Goal: Task Accomplishment & Management: Use online tool/utility

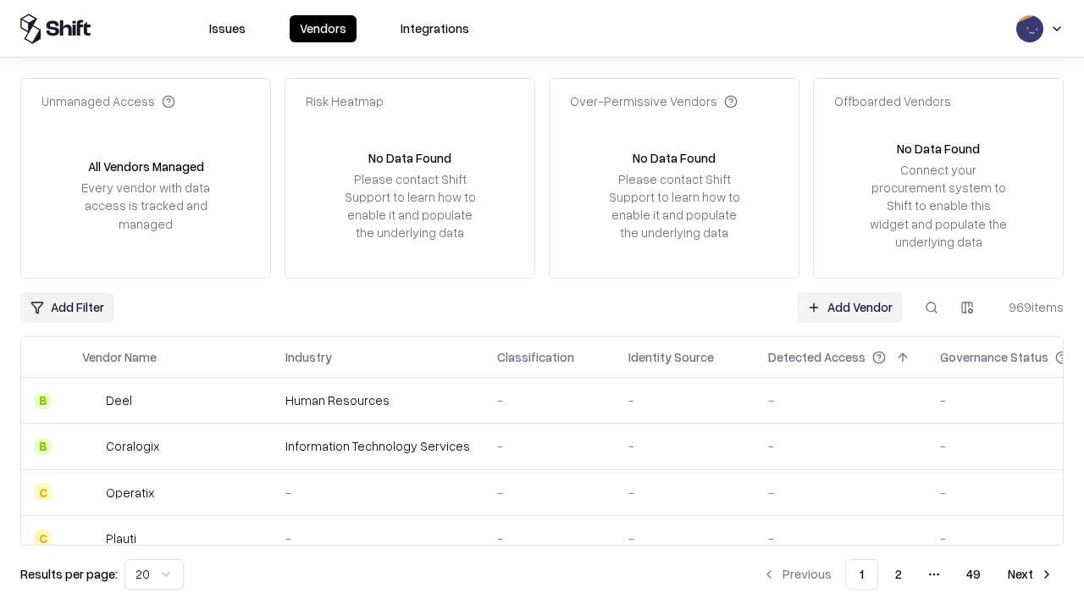
click at [849, 307] on link "Add Vendor" at bounding box center [850, 307] width 106 height 30
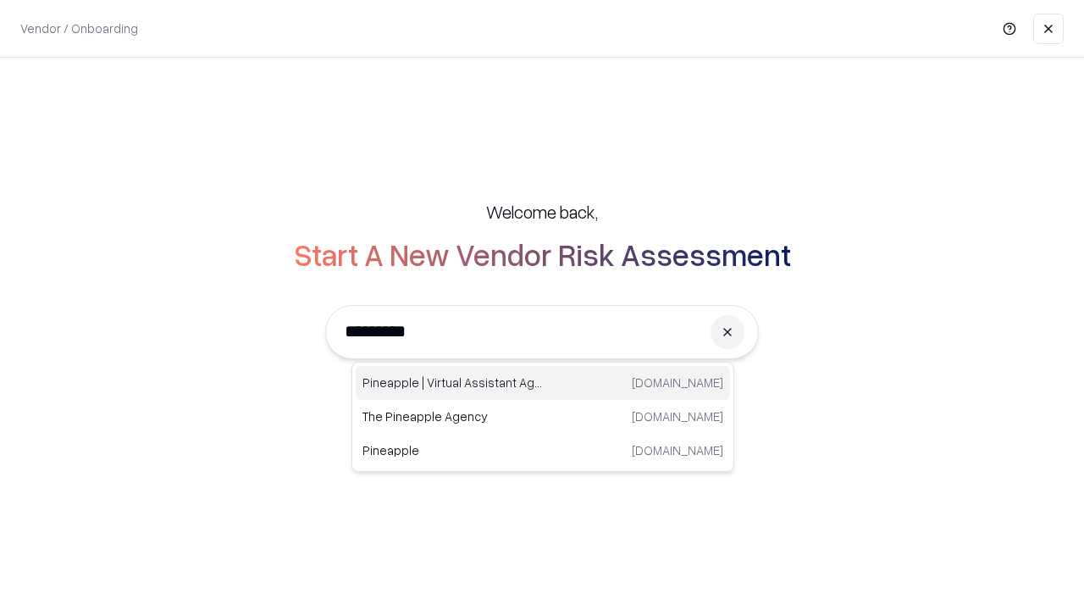
click at [543, 383] on div "Pineapple | Virtual Assistant Agency [DOMAIN_NAME]" at bounding box center [543, 383] width 374 height 34
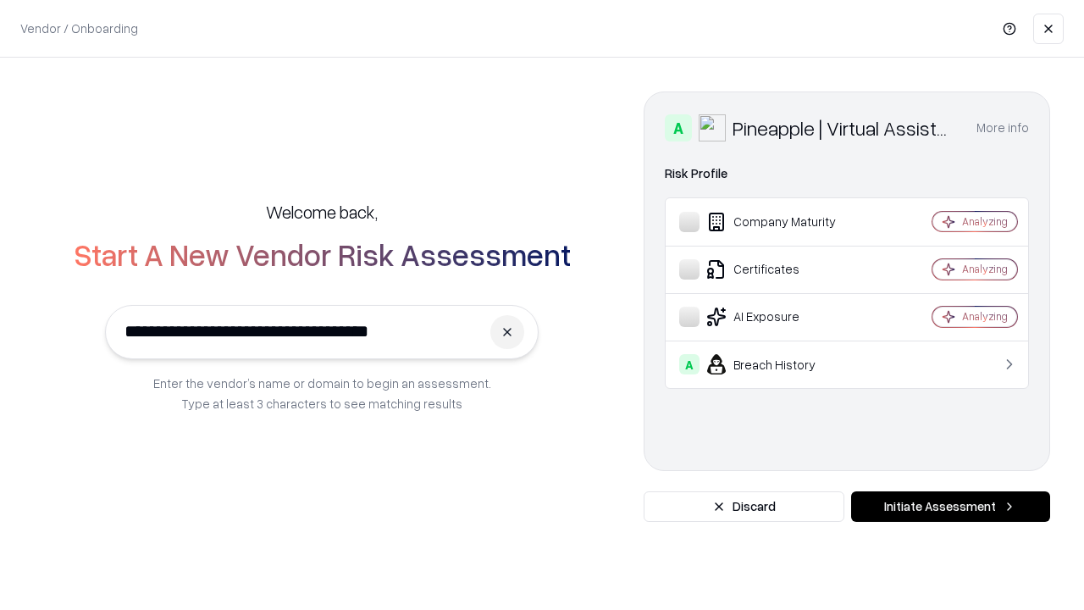
type input "**********"
click at [950, 506] on button "Initiate Assessment" at bounding box center [950, 506] width 199 height 30
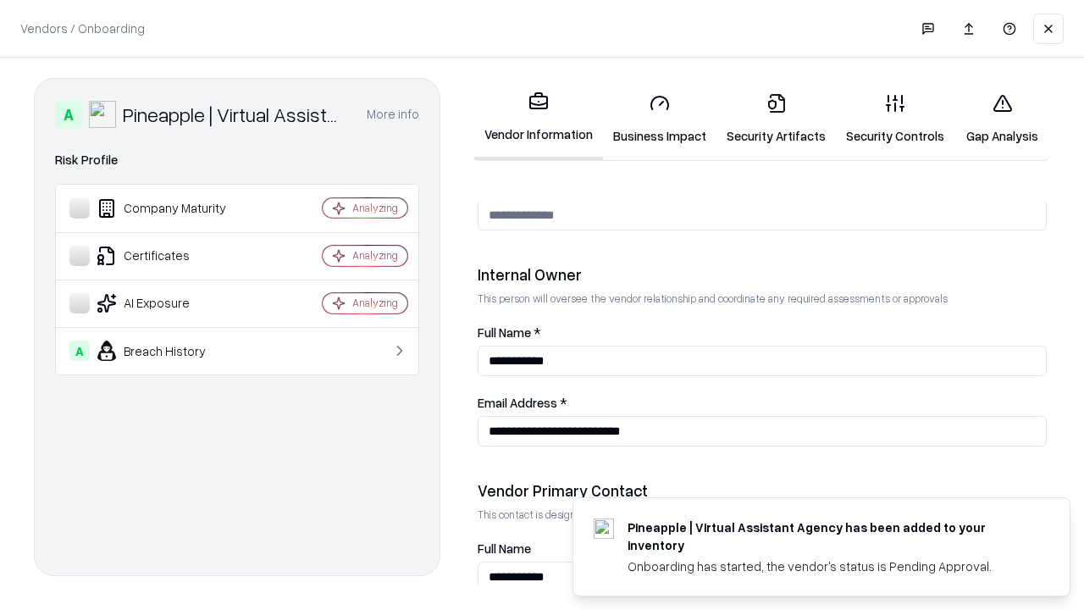
scroll to position [877, 0]
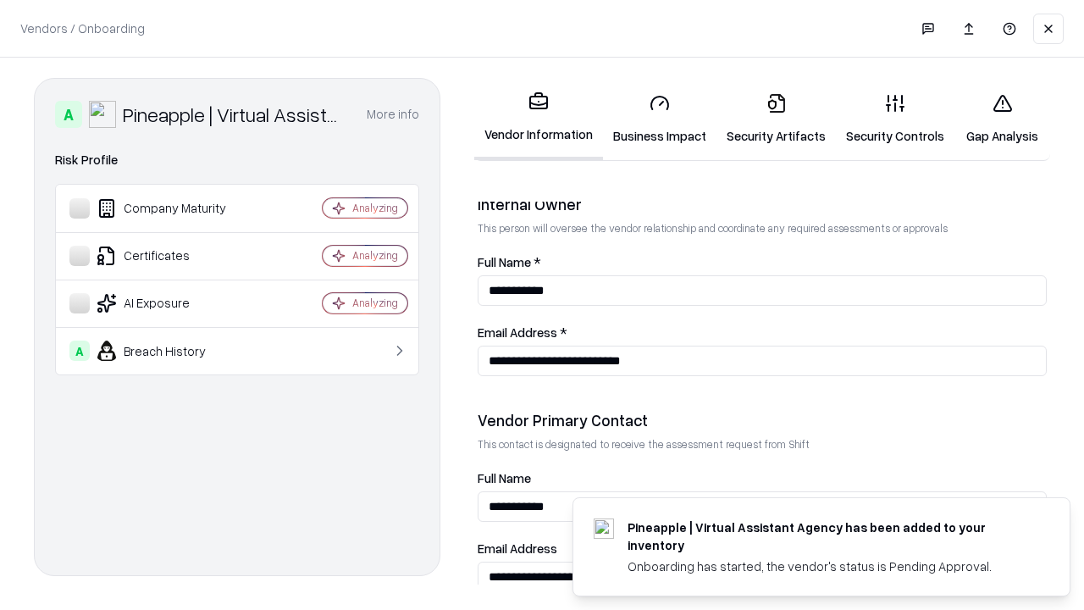
click at [776, 119] on link "Security Artifacts" at bounding box center [775, 119] width 119 height 79
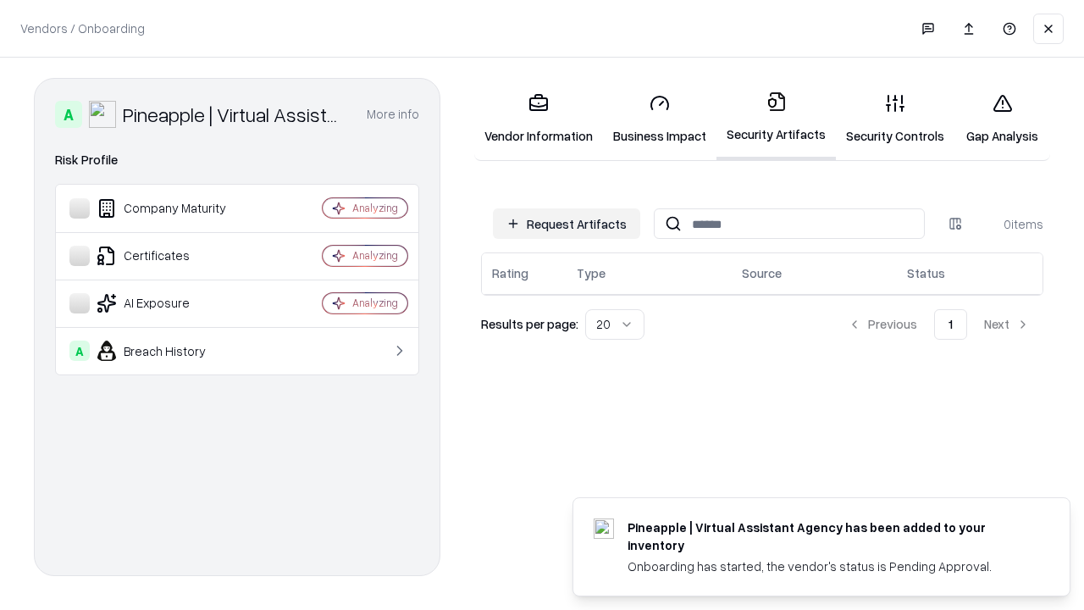
click at [566, 224] on button "Request Artifacts" at bounding box center [566, 223] width 147 height 30
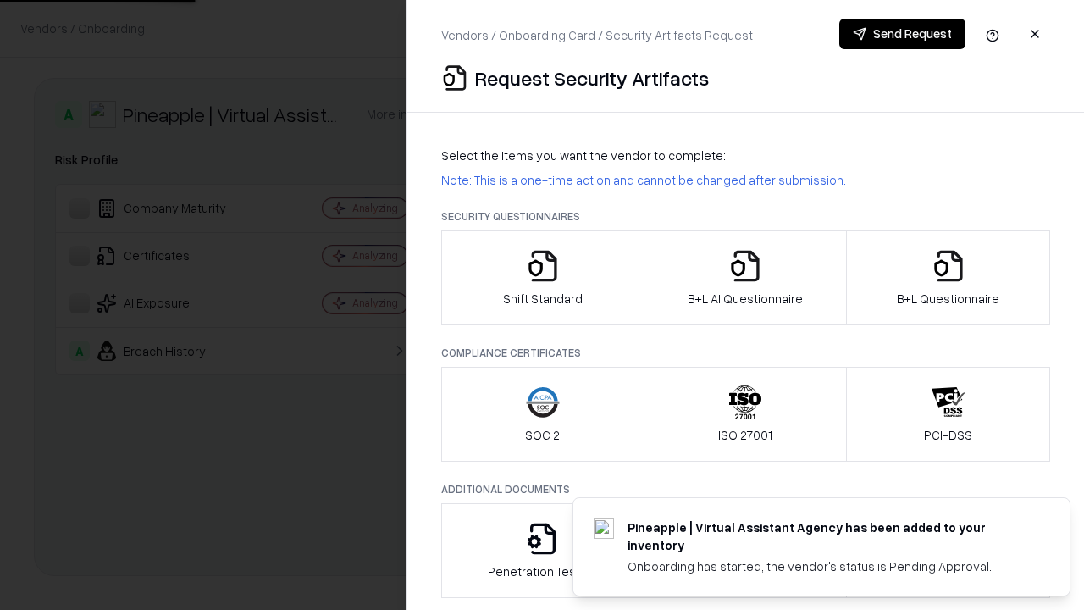
click at [969, 278] on div "B+L Questionnaire" at bounding box center [948, 278] width 102 height 58
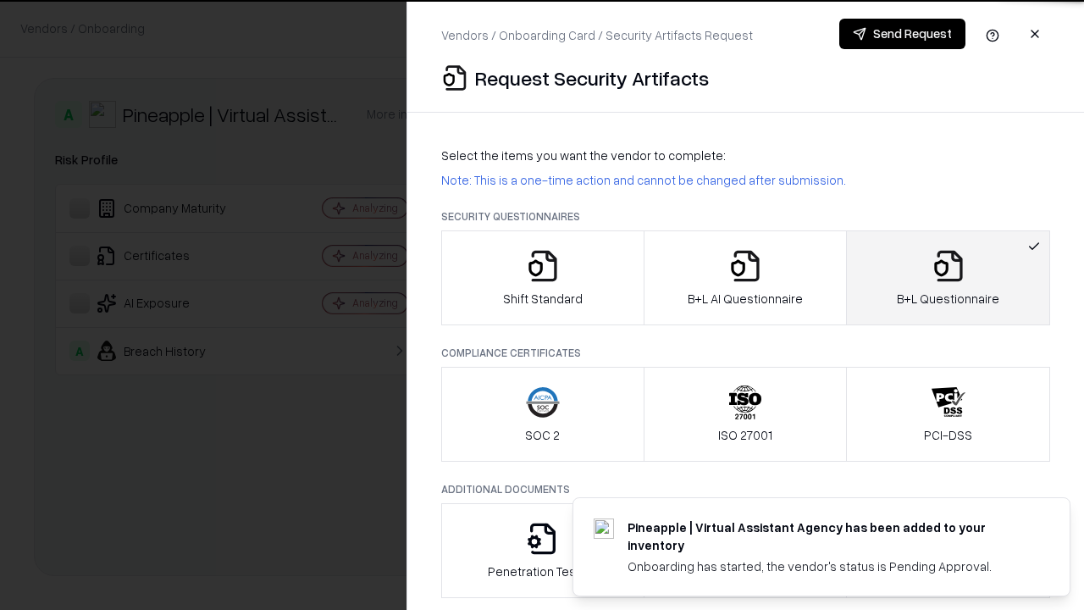
click at [744, 278] on icon "button" at bounding box center [745, 266] width 34 height 34
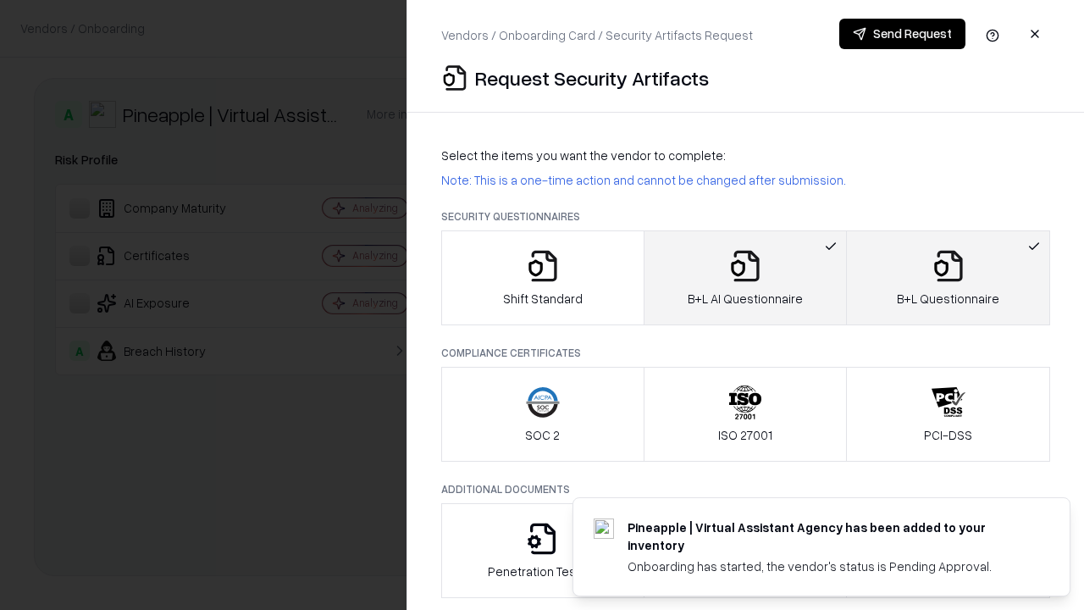
click at [902, 34] on button "Send Request" at bounding box center [902, 34] width 126 height 30
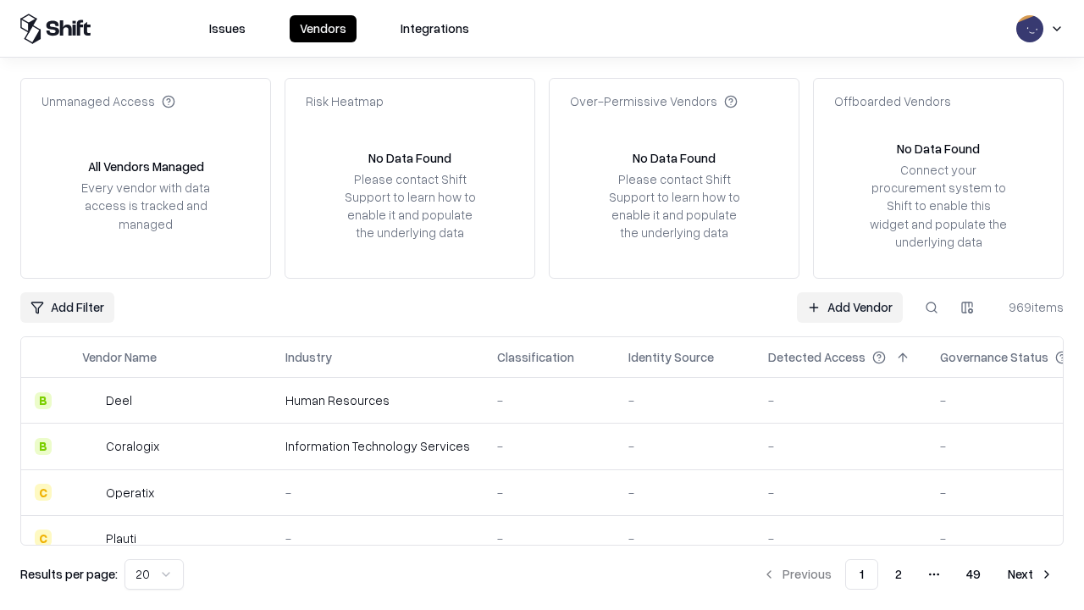
click at [931, 307] on button at bounding box center [931, 307] width 30 height 30
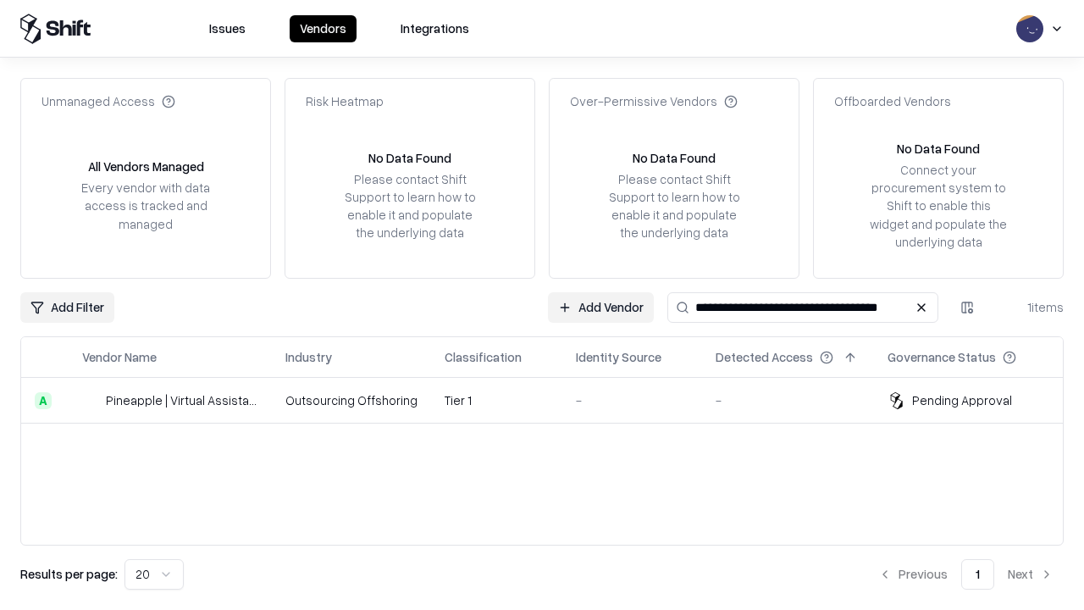
type input "**********"
click at [552, 400] on td "Tier 1" at bounding box center [496, 401] width 131 height 46
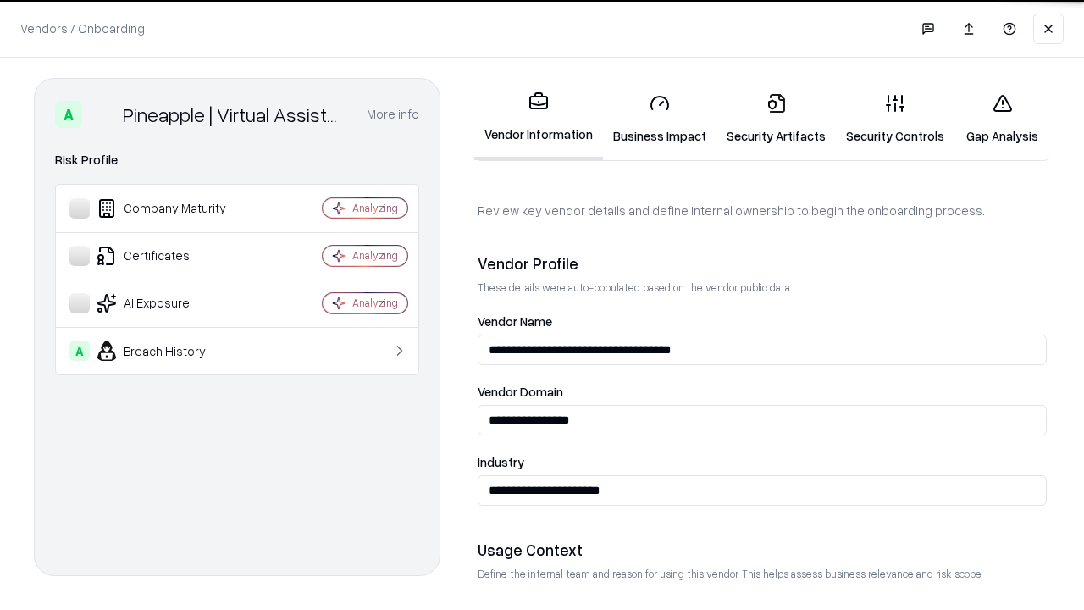
click at [776, 119] on link "Security Artifacts" at bounding box center [775, 119] width 119 height 79
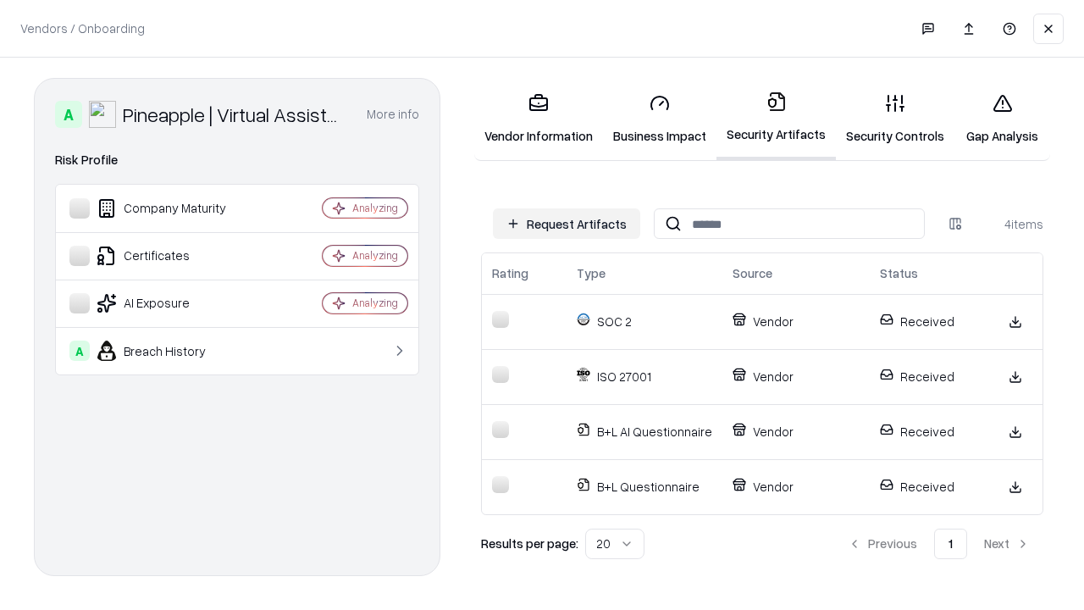
click at [1002, 119] on link "Gap Analysis" at bounding box center [1002, 119] width 96 height 79
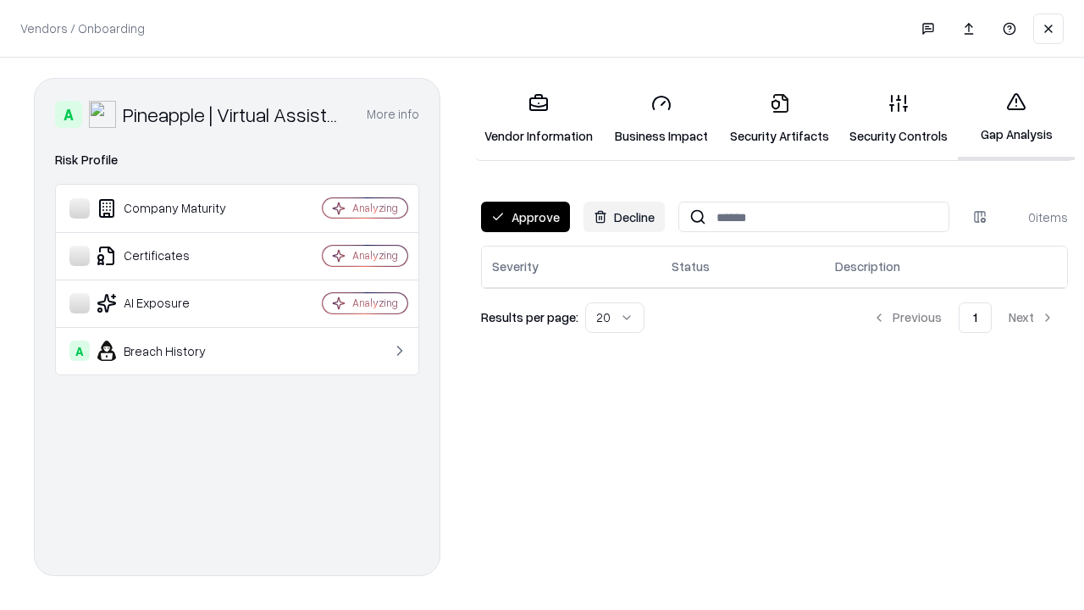
click at [525, 217] on button "Approve" at bounding box center [525, 217] width 89 height 30
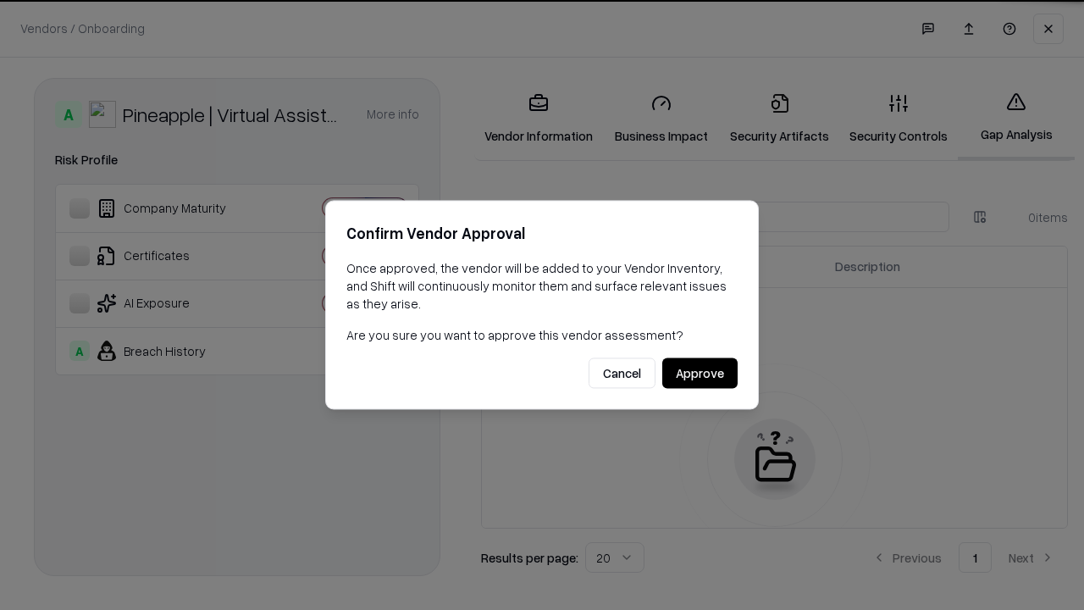
click at [699, 373] on button "Approve" at bounding box center [699, 373] width 75 height 30
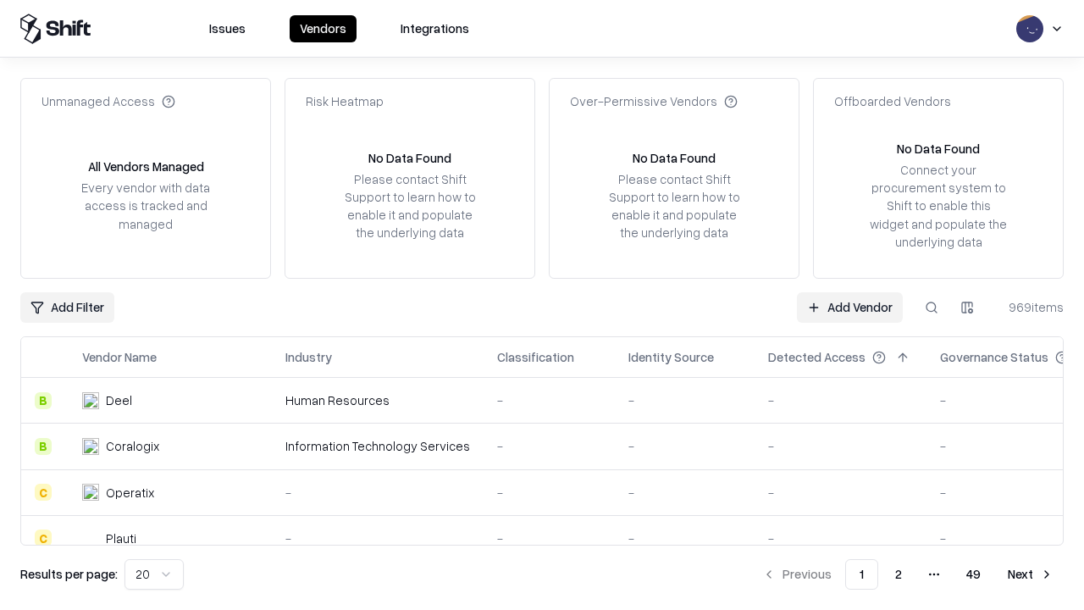
type input "**********"
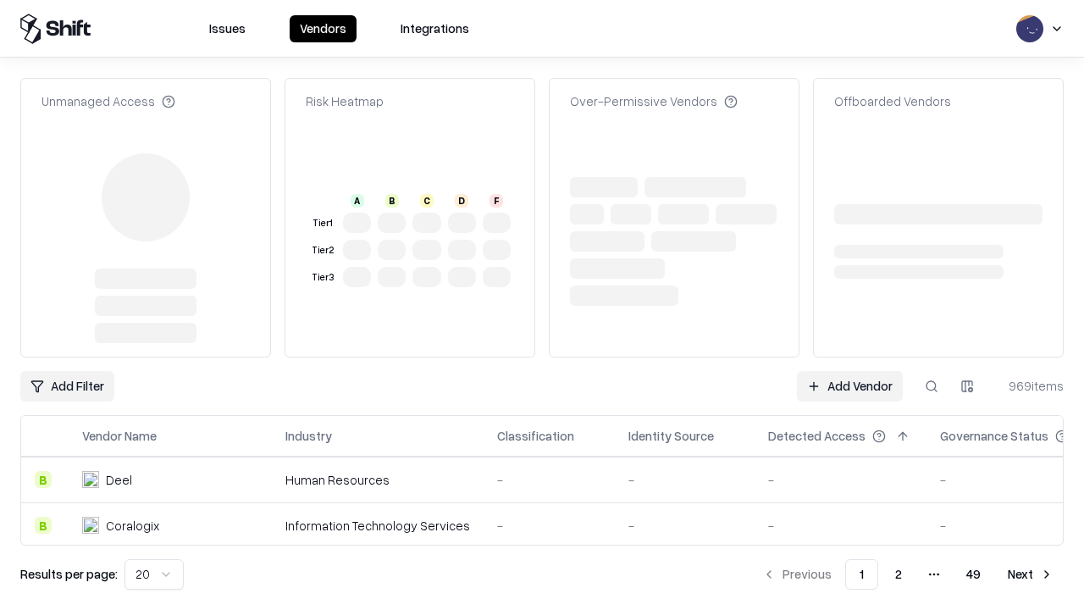
click at [849, 371] on link "Add Vendor" at bounding box center [850, 386] width 106 height 30
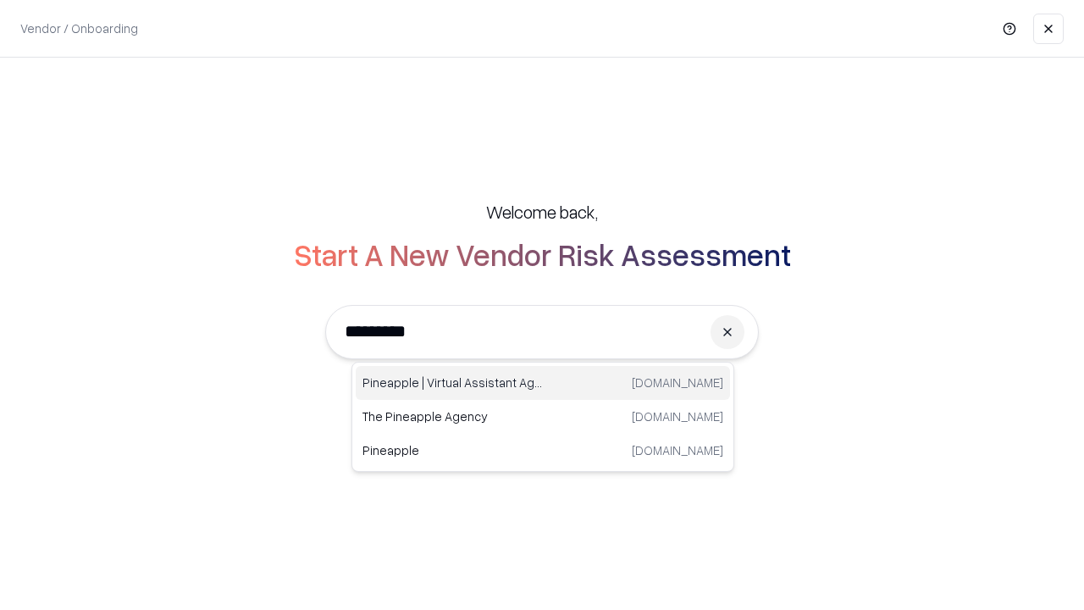
click at [543, 383] on div "Pineapple | Virtual Assistant Agency [DOMAIN_NAME]" at bounding box center [543, 383] width 374 height 34
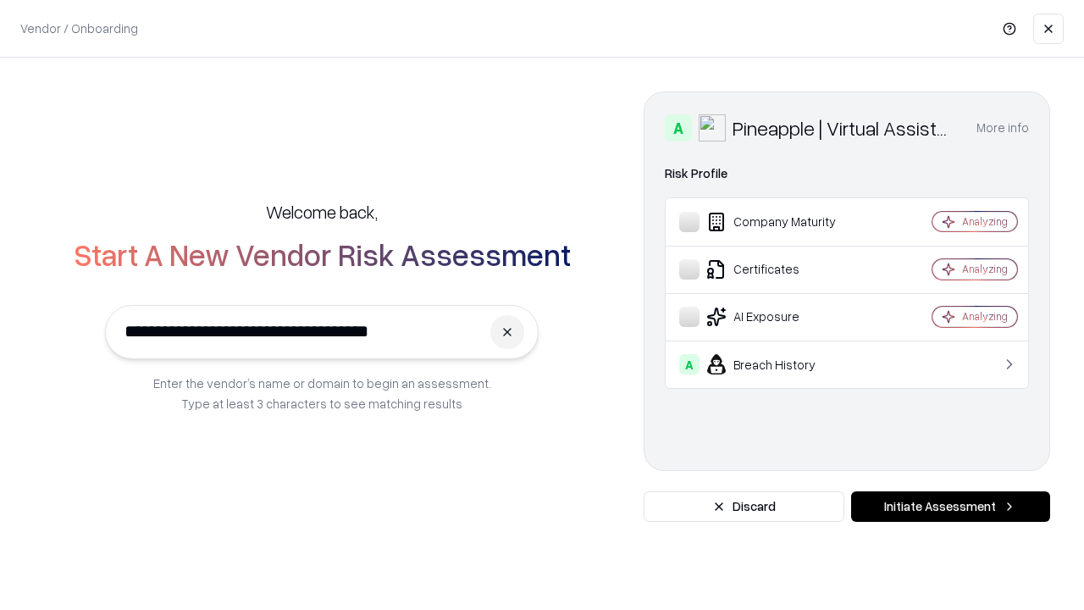
type input "**********"
click at [950, 506] on button "Initiate Assessment" at bounding box center [950, 506] width 199 height 30
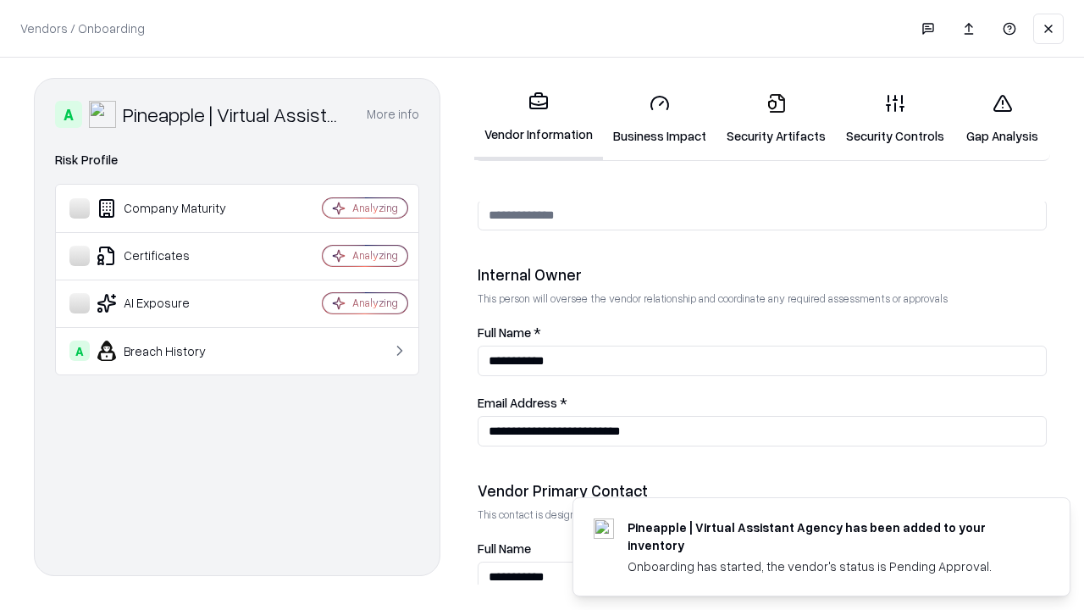
scroll to position [877, 0]
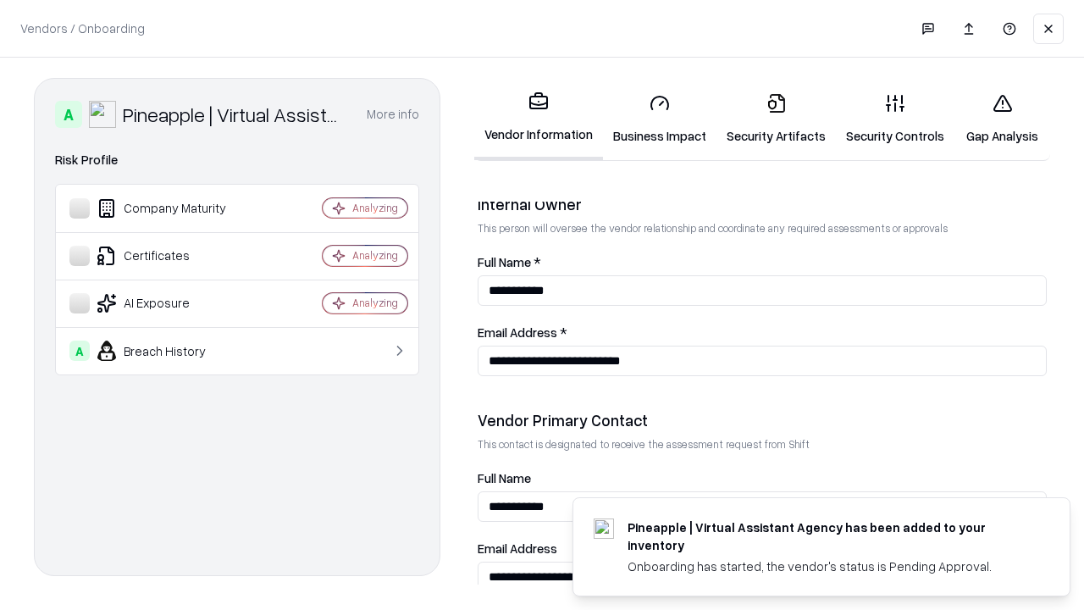
click at [1002, 119] on link "Gap Analysis" at bounding box center [1002, 119] width 96 height 79
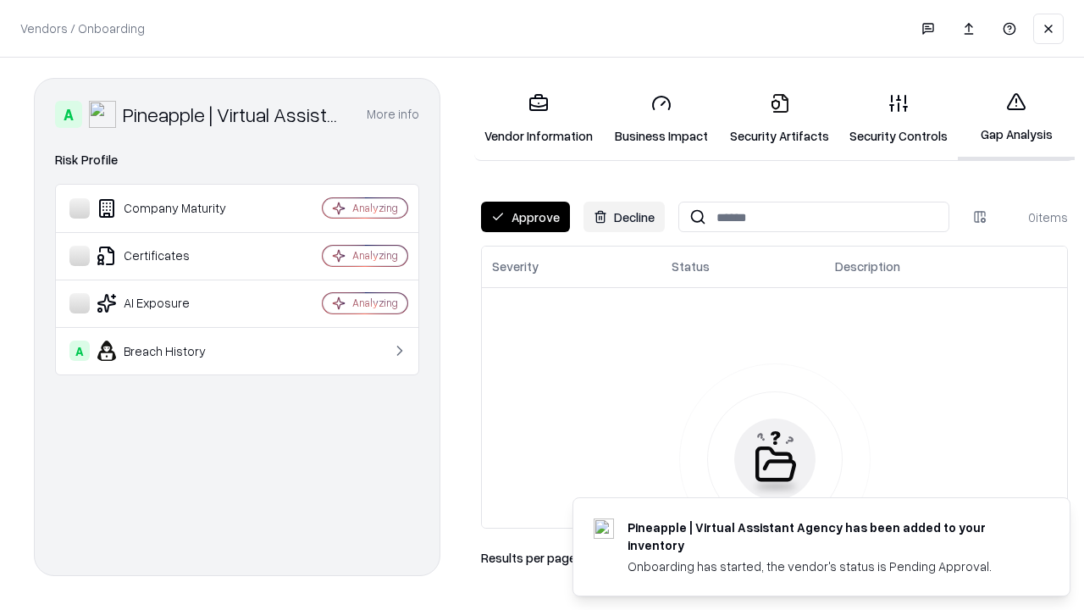
click at [525, 217] on button "Approve" at bounding box center [525, 217] width 89 height 30
